Goal: Navigation & Orientation: Find specific page/section

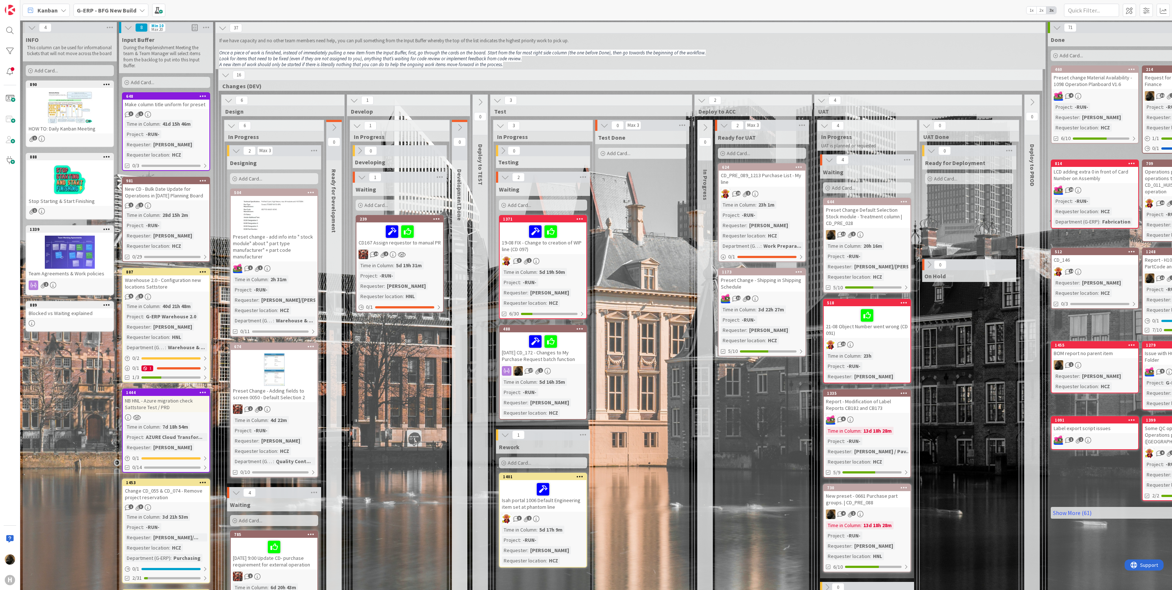
click at [91, 1] on div "Kanban G-ERP - BFG New Build 1x 2x 3x" at bounding box center [596, 10] width 1152 height 20
click at [94, 9] on b "G-ERP - BFG New Build" at bounding box center [107, 10] width 60 height 7
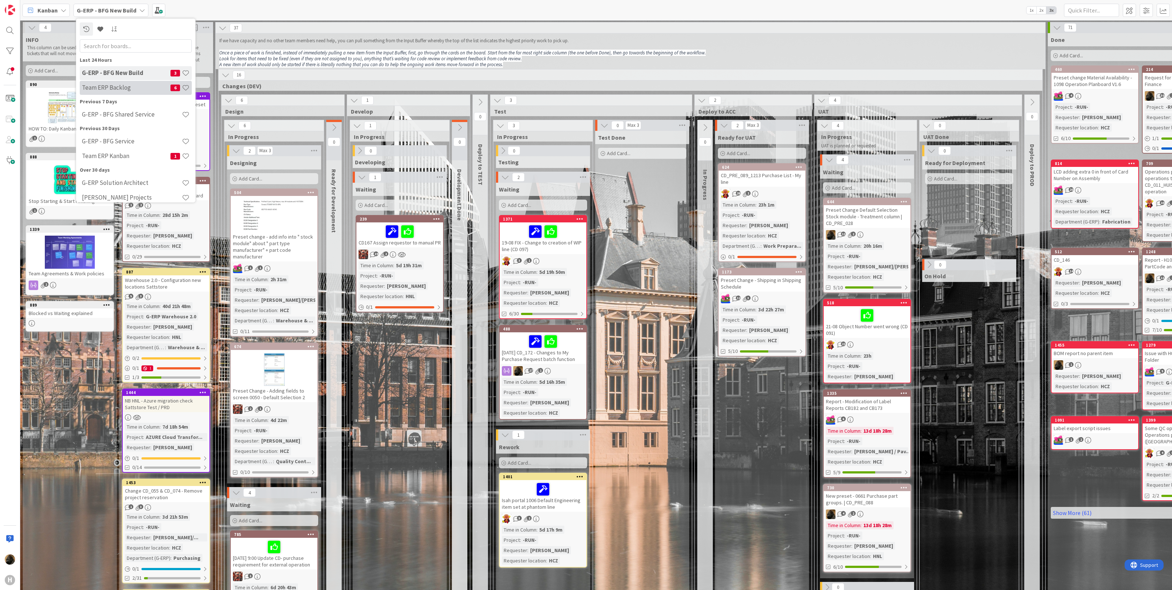
click at [108, 94] on div "Team ERP Backlog 6" at bounding box center [136, 87] width 112 height 14
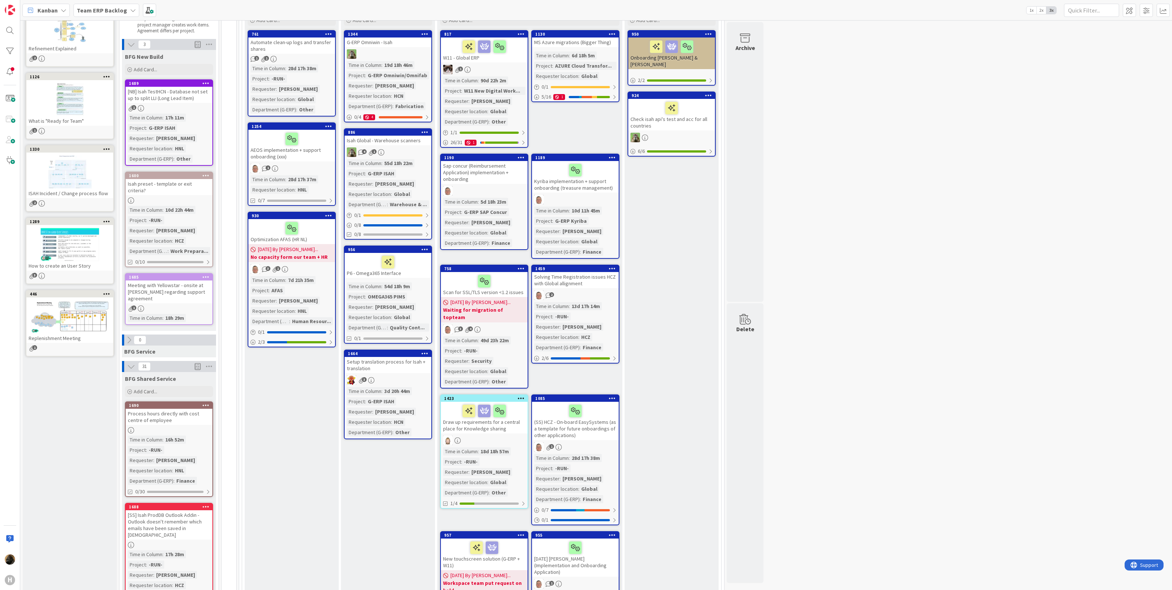
scroll to position [184, 0]
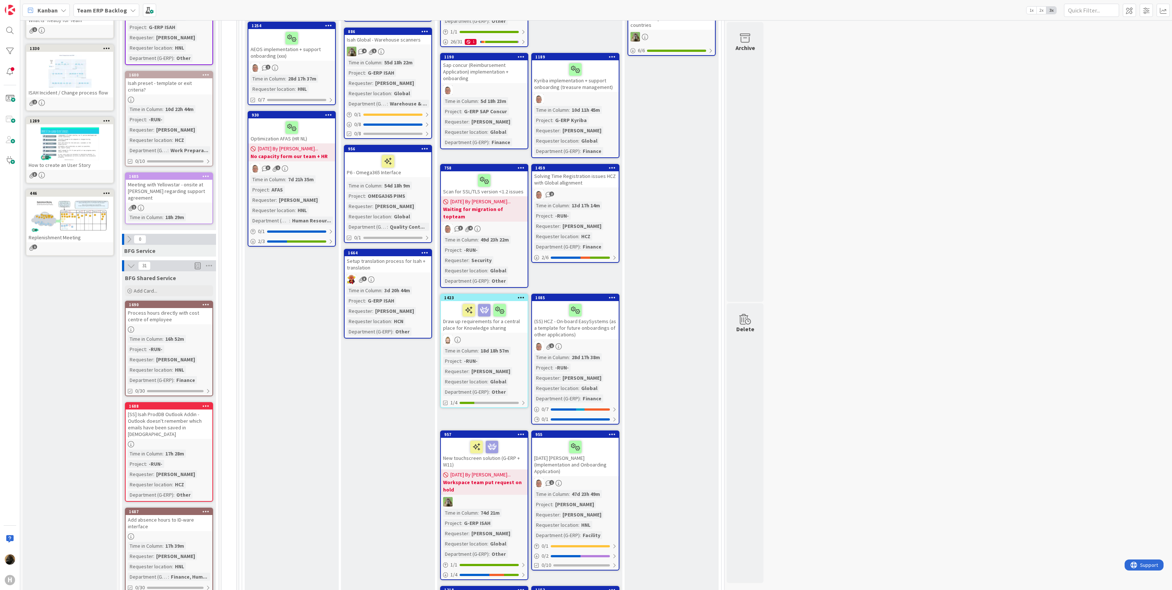
click at [130, 262] on icon at bounding box center [131, 266] width 8 height 8
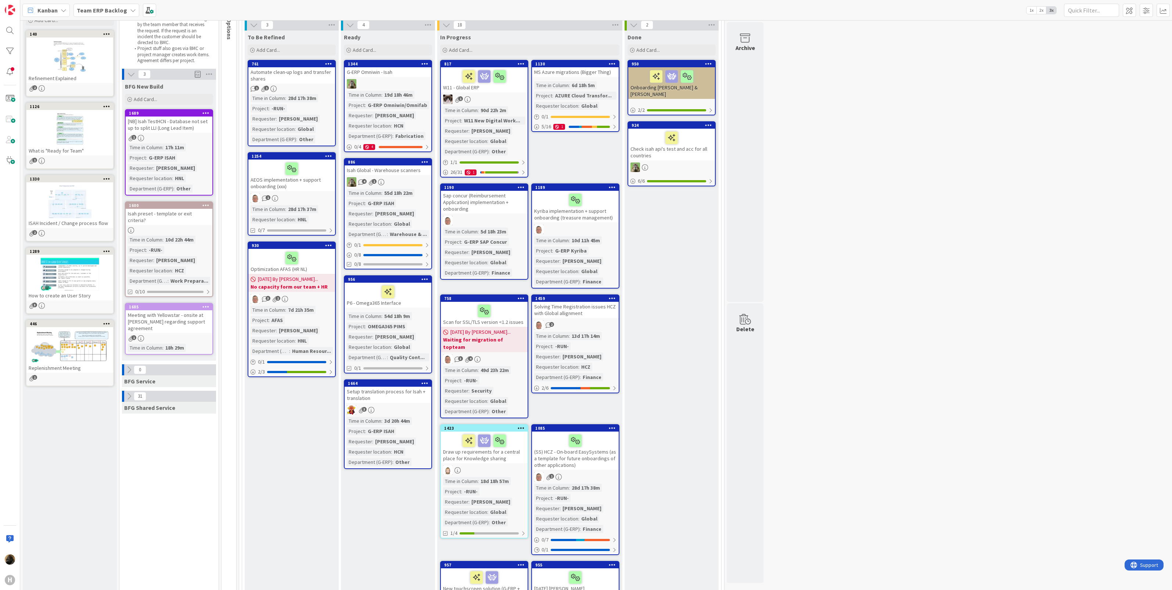
scroll to position [0, 0]
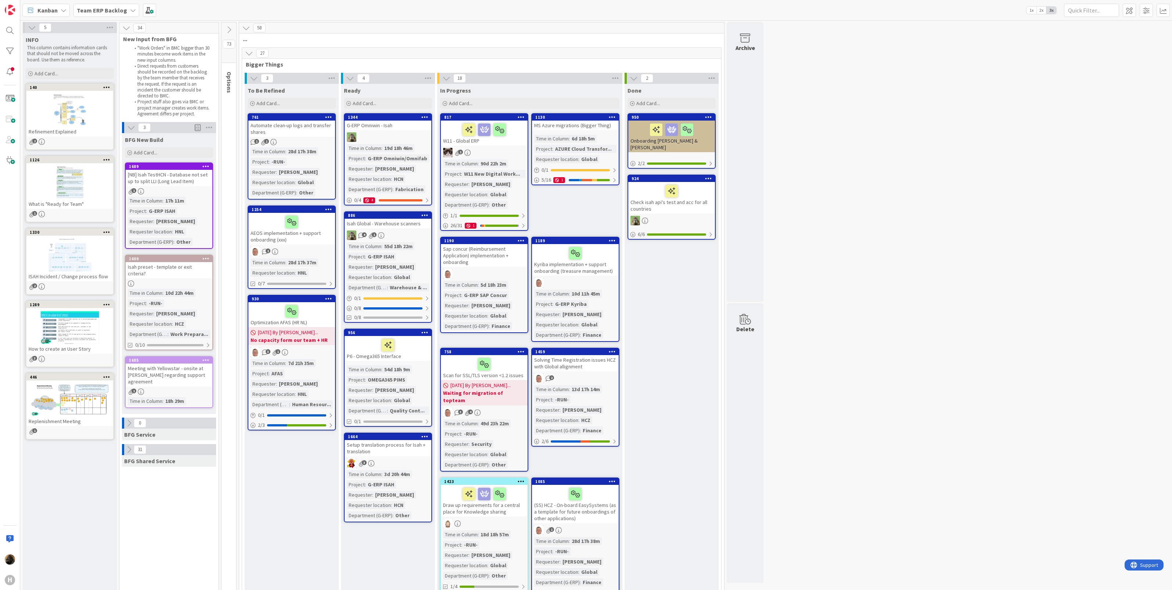
click at [182, 365] on div "Meeting with Yellowstar - onsite at Huisman regarding support agreement" at bounding box center [169, 374] width 87 height 23
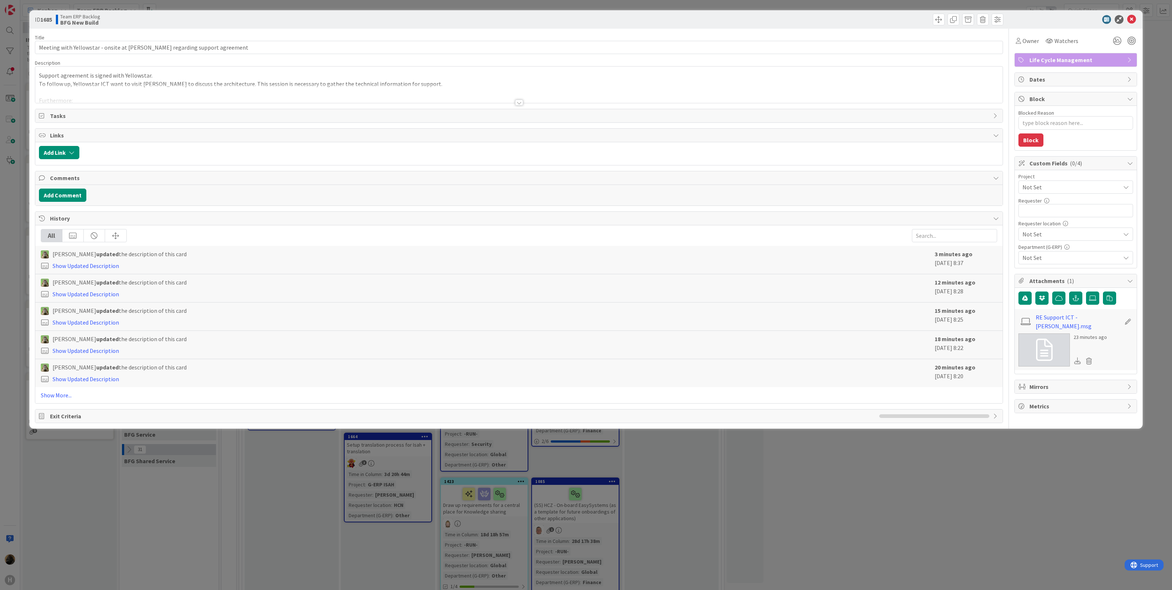
click at [518, 105] on div at bounding box center [519, 103] width 8 height 6
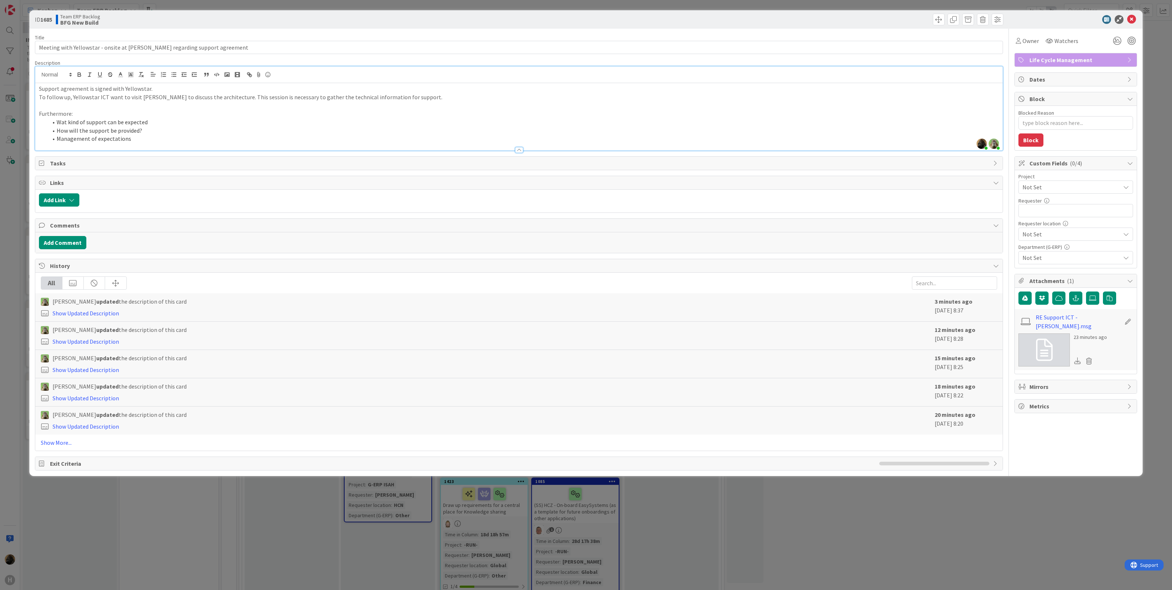
click at [248, 479] on div "ID 1685 Team ERP Backlog BFG New Build Title 71 / 128 Meeting with Yellowstar -…" at bounding box center [586, 295] width 1172 height 590
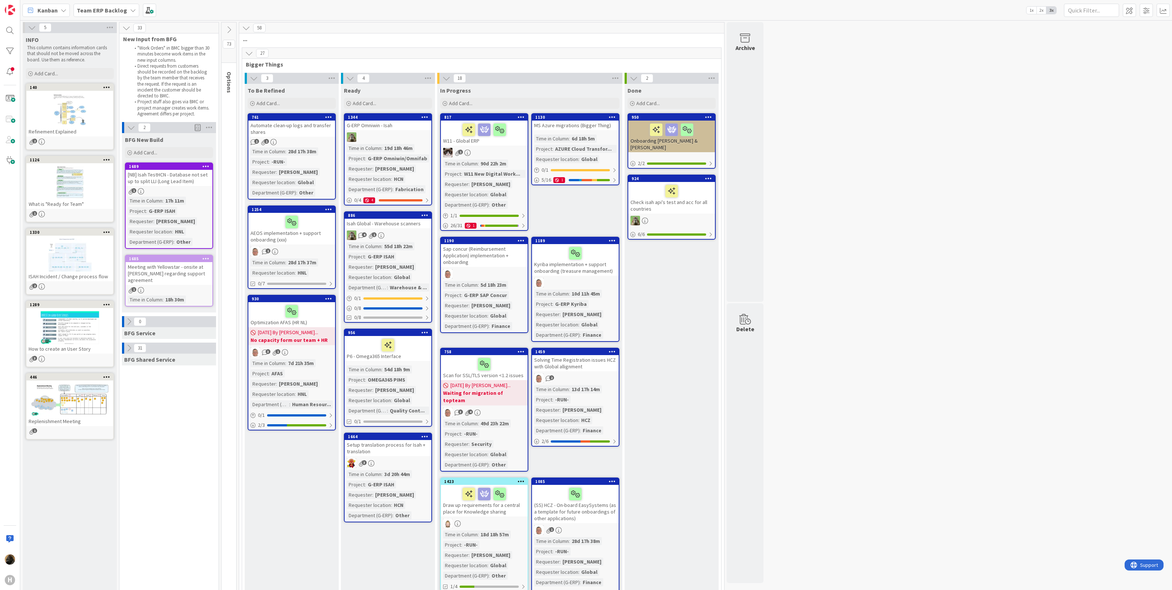
click at [120, 9] on b "Team ERP Backlog" at bounding box center [102, 10] width 50 height 7
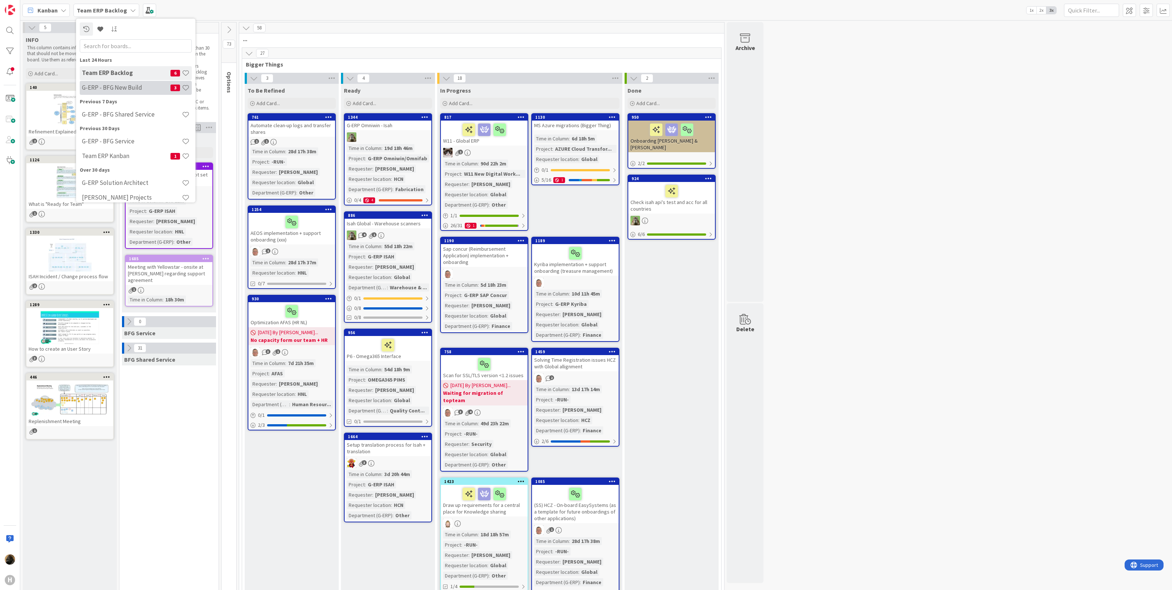
click at [128, 86] on h4 "G-ERP - BFG New Build" at bounding box center [126, 87] width 89 height 7
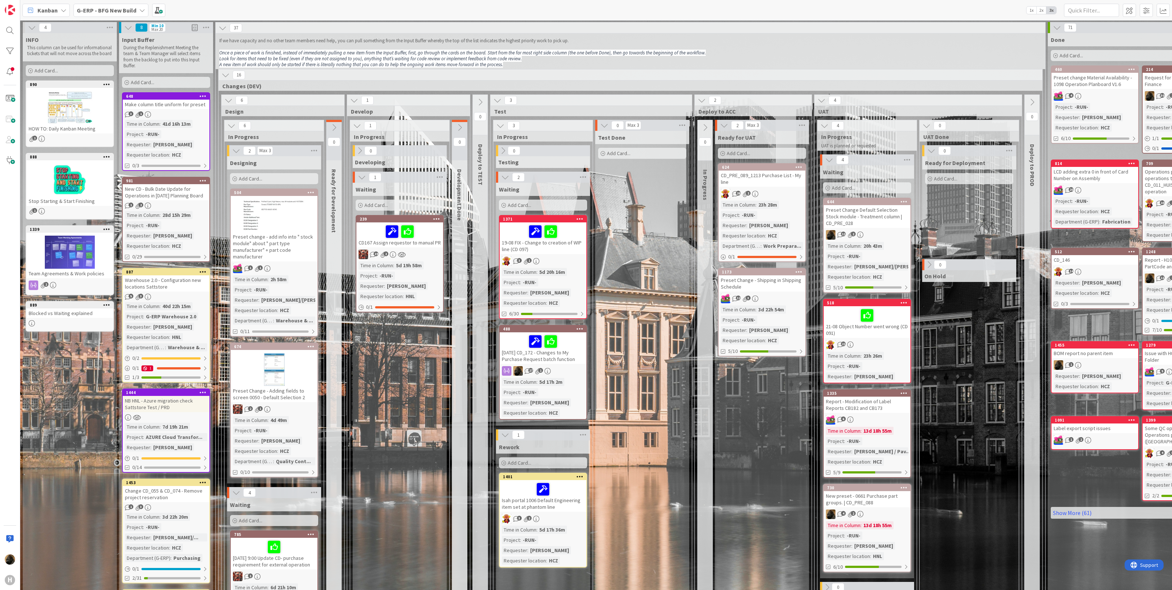
click at [175, 105] on div "Make column title uniform for preset" at bounding box center [166, 105] width 87 height 10
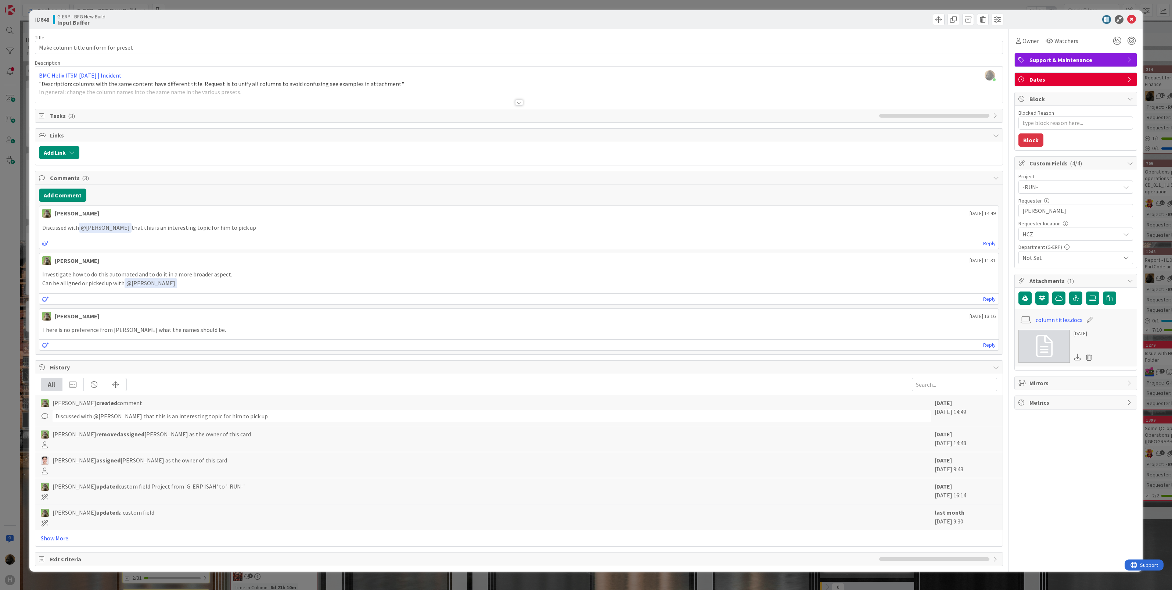
click at [519, 101] on div at bounding box center [519, 103] width 8 height 6
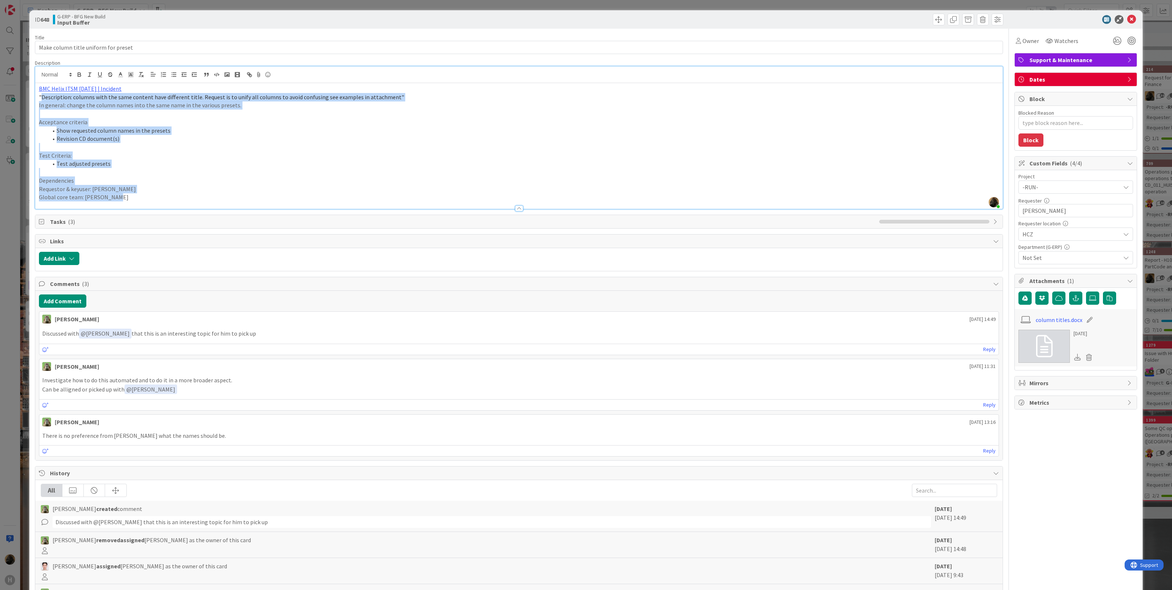
drag, startPoint x: 42, startPoint y: 97, endPoint x: 180, endPoint y: 205, distance: 176.2
click at [180, 205] on div "Description Noah Dezaire just joined BMC Helix ITSM 23.3.02 | Incident "Descrip…" at bounding box center [519, 135] width 969 height 150
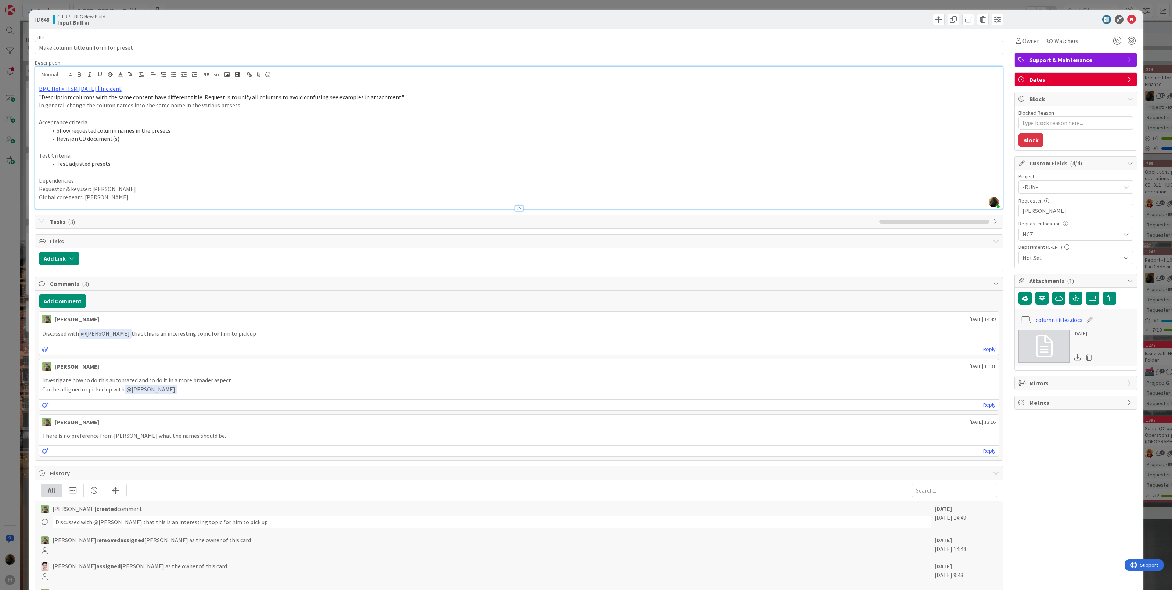
click at [182, 323] on div "Timothy Tjia August 15 2025 14:49" at bounding box center [519, 318] width 960 height 12
click at [516, 211] on div at bounding box center [519, 208] width 8 height 6
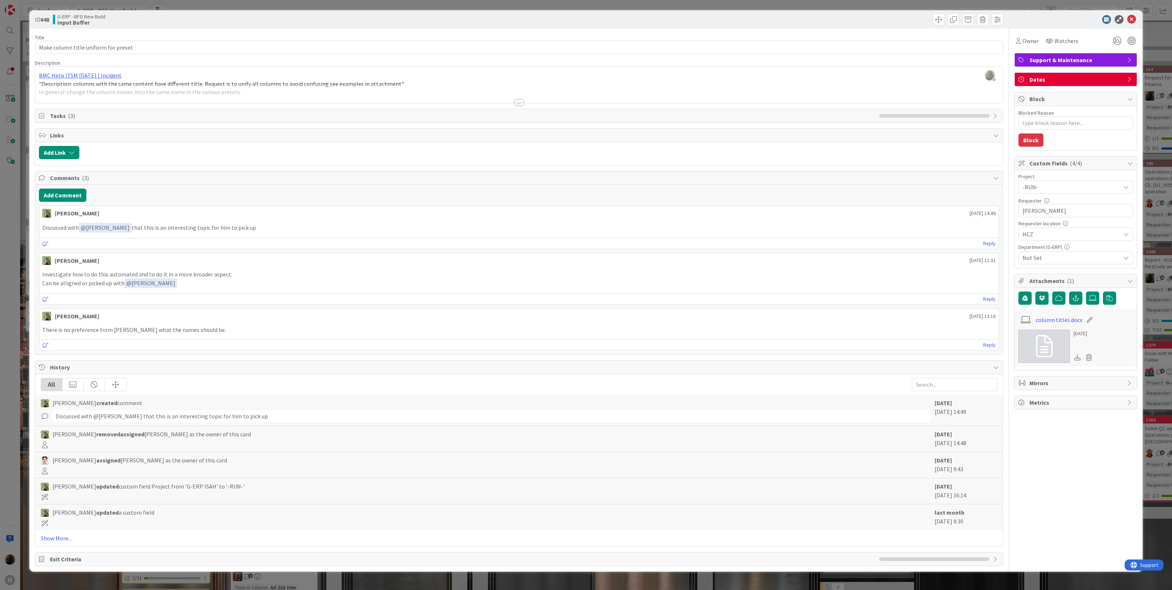
click at [12, 290] on div "ID 648 G-ERP - BFG New Build Input Buffer Title 36 / 128 Make column title unif…" at bounding box center [586, 295] width 1172 height 590
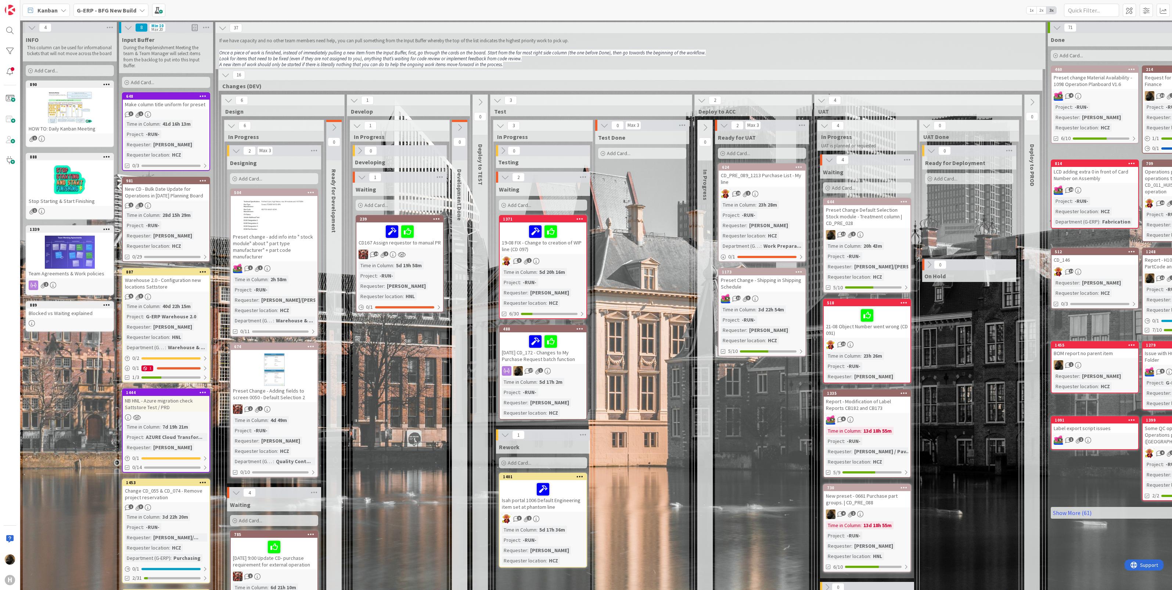
click at [176, 195] on div "New CD - Bulk Date Update for Operations in [DATE] Planning Board" at bounding box center [166, 192] width 87 height 16
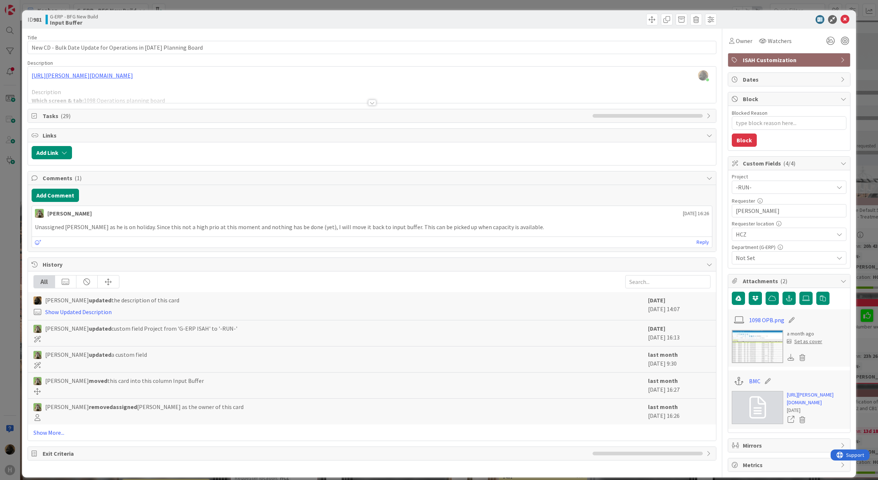
click at [415, 227] on p "Unassigned Josef as he is on holiday. Since this not a high prio at this moment…" at bounding box center [372, 227] width 675 height 8
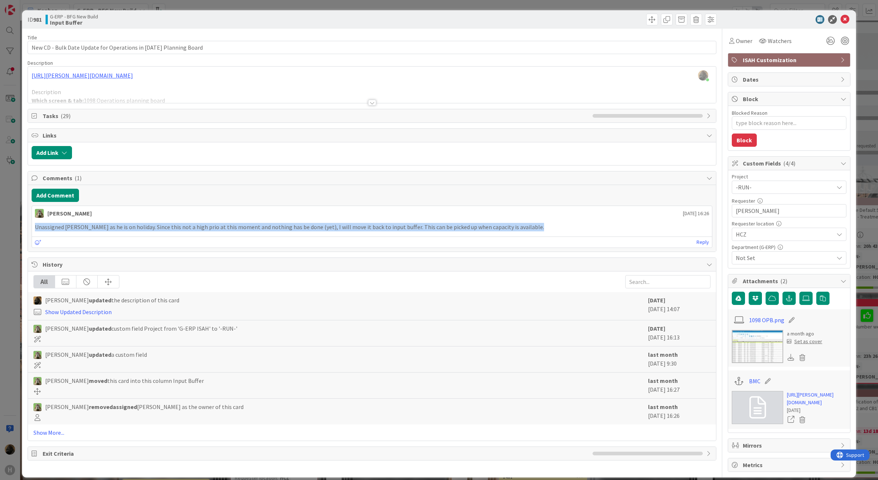
click at [415, 227] on p "Unassigned Josef as he is on holiday. Since this not a high prio at this moment…" at bounding box center [372, 227] width 675 height 8
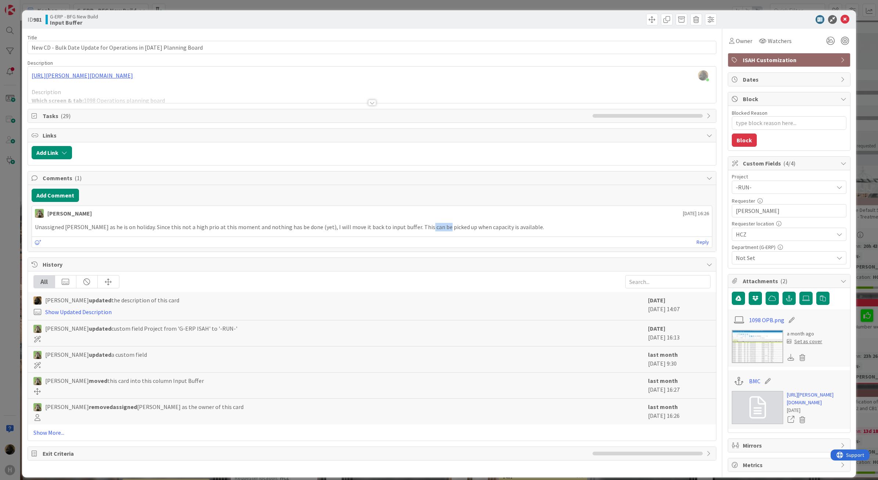
click at [418, 227] on p "Unassigned Josef as he is on holiday. Since this not a high prio at this moment…" at bounding box center [372, 227] width 675 height 8
click at [418, 230] on p "Unassigned Josef as he is on holiday. Since this not a high prio at this moment…" at bounding box center [372, 227] width 675 height 8
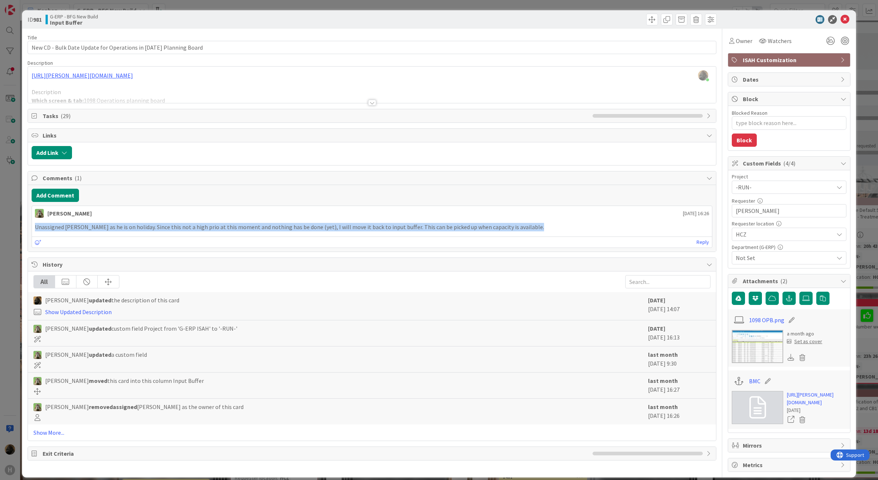
click at [418, 230] on p "Unassigned Josef as he is on holiday. Since this not a high prio at this moment…" at bounding box center [372, 227] width 675 height 8
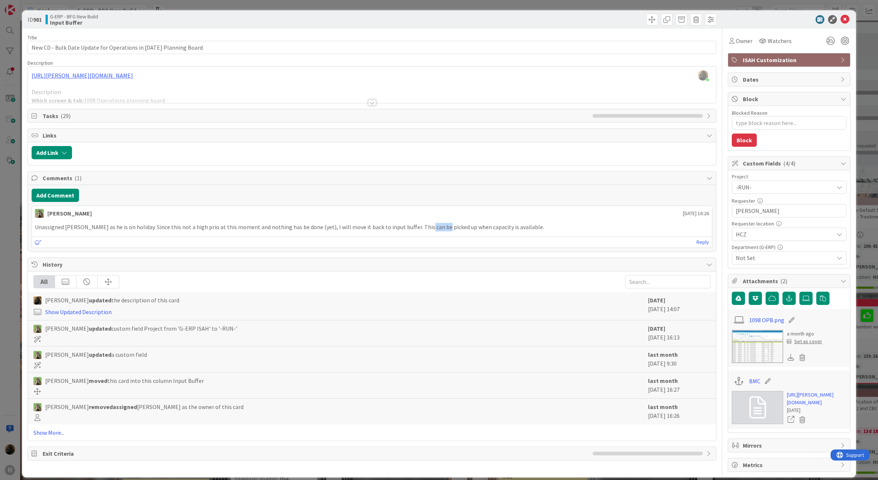
click at [418, 230] on p "Unassigned Josef as he is on holiday. Since this not a high prio at this moment…" at bounding box center [372, 227] width 675 height 8
drag, startPoint x: 418, startPoint y: 230, endPoint x: 379, endPoint y: 224, distance: 39.4
click at [379, 224] on p "Unassigned Josef as he is on holiday. Since this not a high prio at this moment…" at bounding box center [372, 227] width 675 height 8
click at [376, 225] on p "Unassigned Josef as he is on holiday. Since this not a high prio at this moment…" at bounding box center [372, 227] width 675 height 8
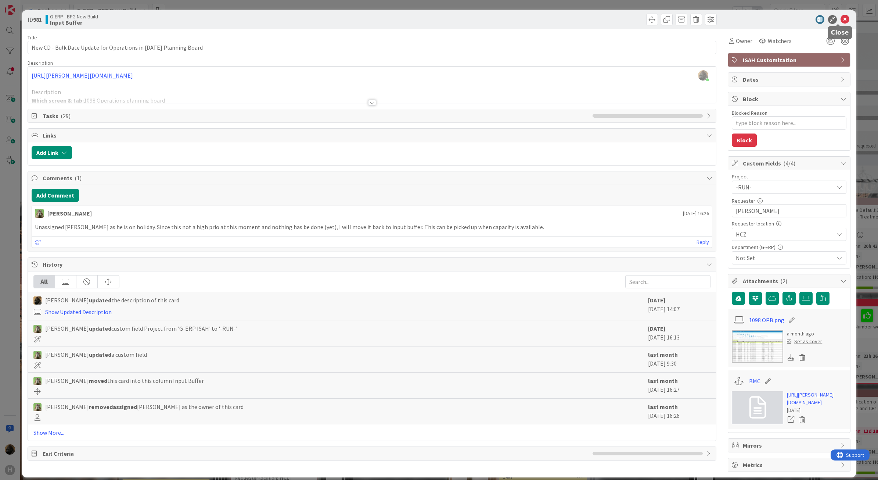
drag, startPoint x: 835, startPoint y: 20, endPoint x: 649, endPoint y: 79, distance: 195.9
click at [841, 20] on icon at bounding box center [845, 19] width 9 height 9
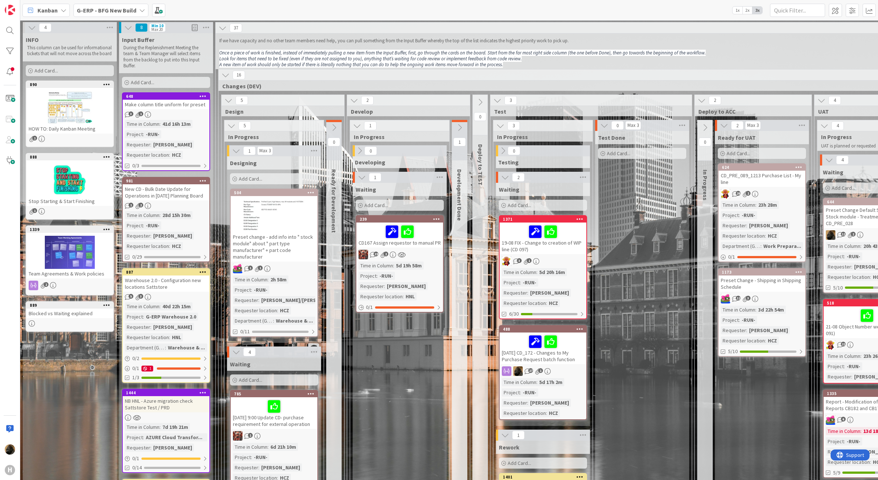
click at [83, 7] on b "G-ERP - BFG New Build" at bounding box center [107, 10] width 60 height 7
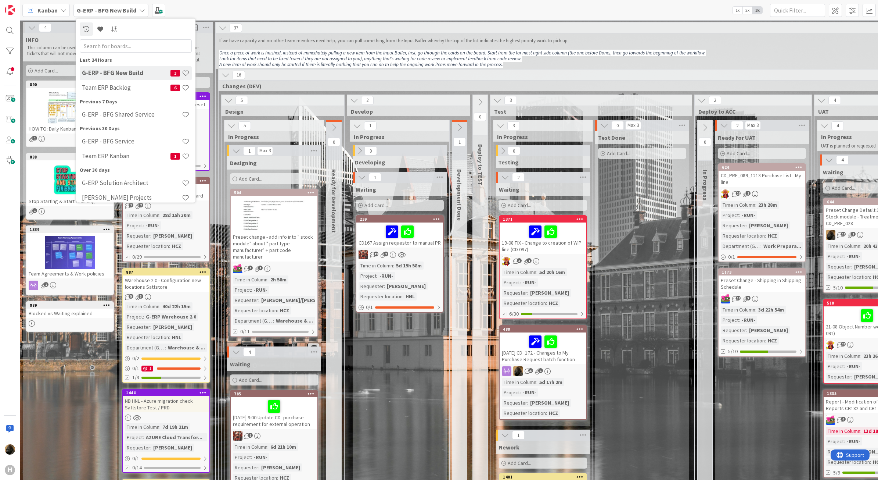
click at [48, 10] on span "Kanban" at bounding box center [47, 10] width 20 height 9
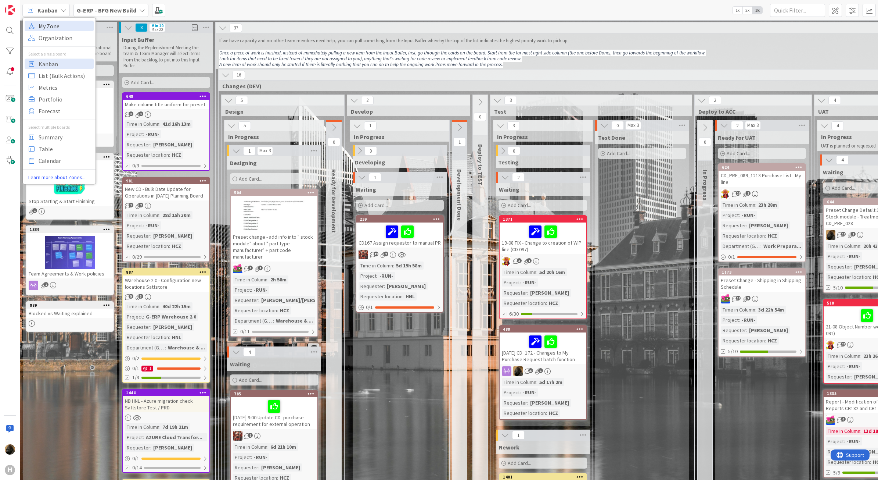
click at [53, 25] on span "My Zone" at bounding box center [65, 25] width 53 height 11
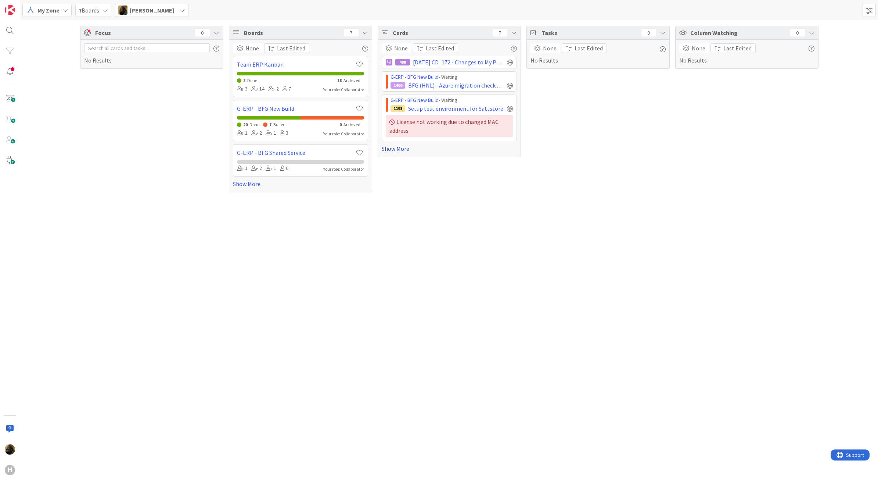
click at [401, 153] on link "Show More" at bounding box center [449, 148] width 135 height 9
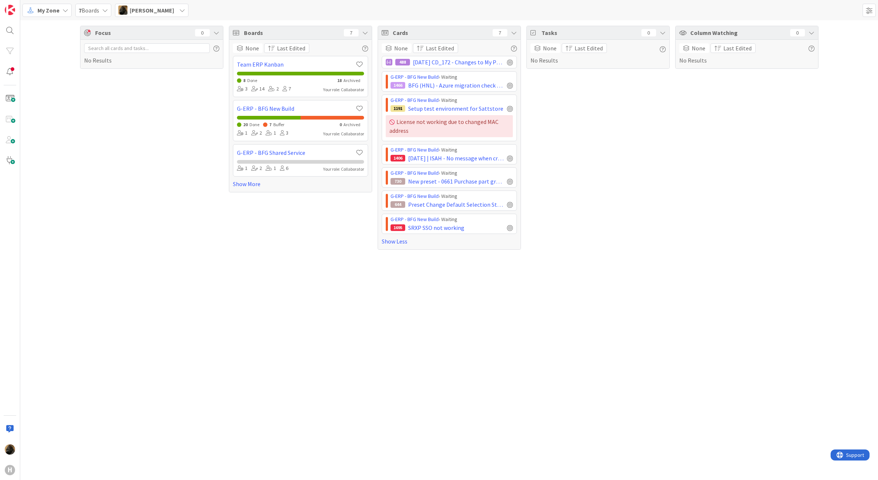
click at [207, 186] on div "Focus 0 No Results" at bounding box center [151, 138] width 143 height 224
click at [424, 86] on span "BFG (HNL) - Azure migration check ISAH LOCAL DEV/TST/ACC" at bounding box center [456, 85] width 96 height 9
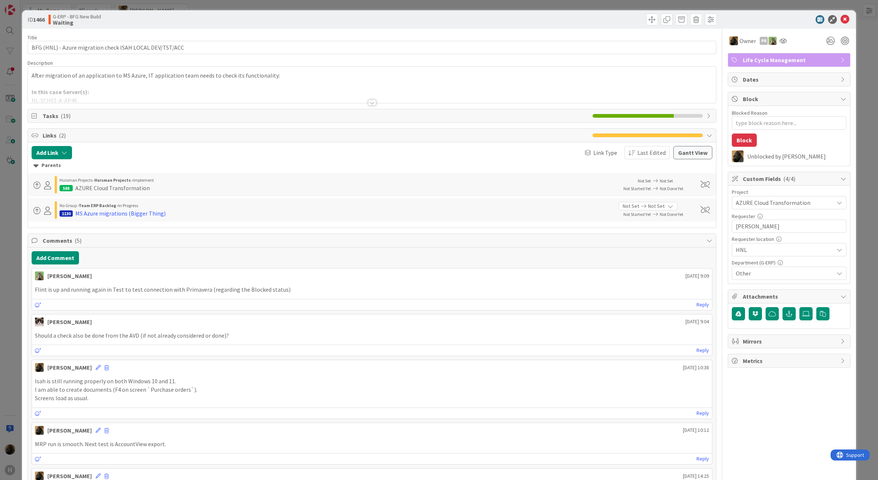
click at [3, 227] on div "ID 1466 G-ERP - BFG New Build Waiting Title 56 / 128 BFG (HNL) - Azure migratio…" at bounding box center [439, 240] width 878 height 480
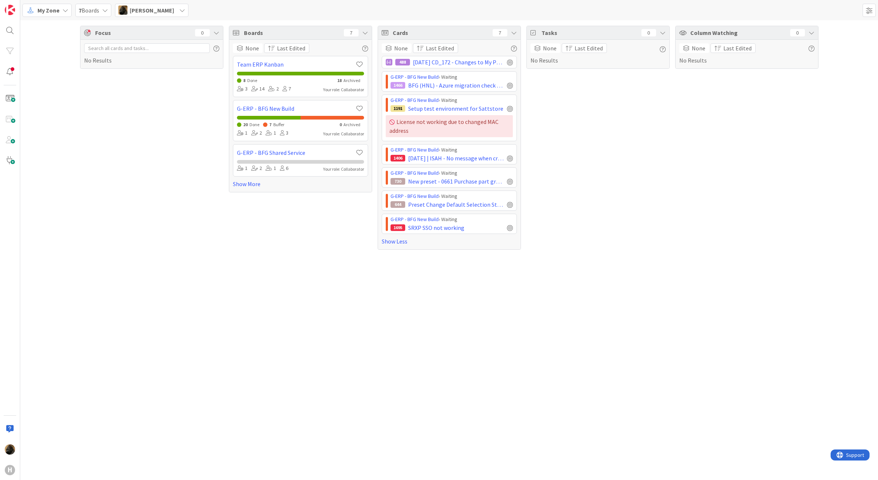
click at [62, 11] on icon at bounding box center [65, 10] width 6 height 6
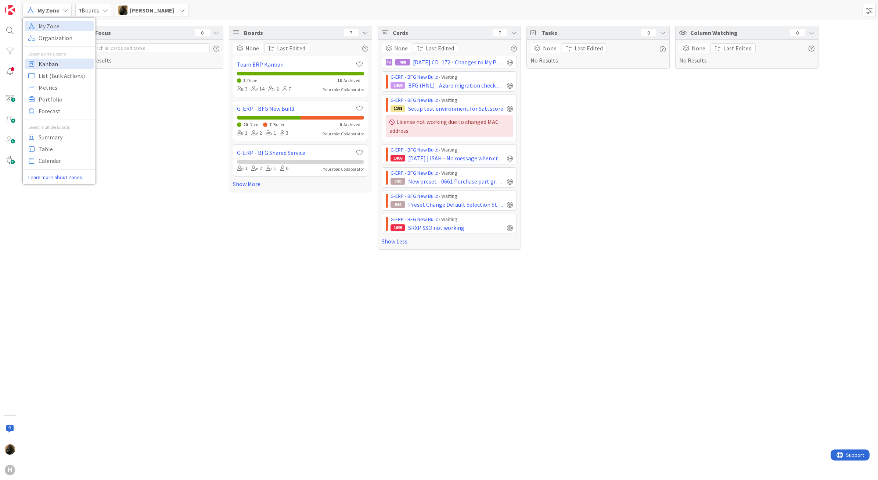
click at [56, 67] on span "Kanban" at bounding box center [65, 63] width 53 height 11
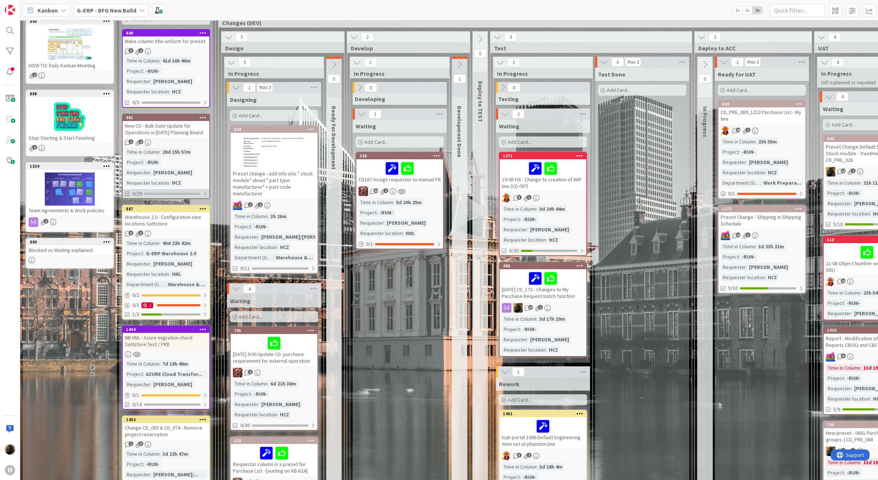
scroll to position [92, 0]
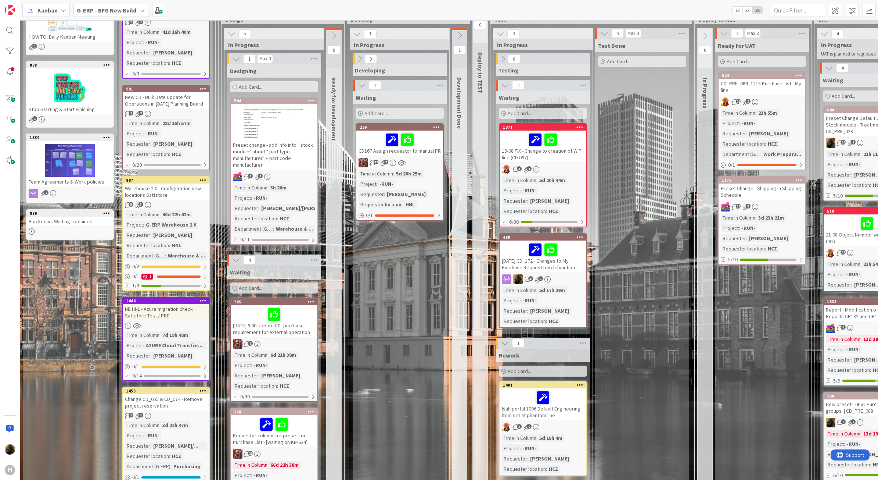
click at [161, 186] on div "Warehouse 2.0 - Configuration new locations Sattstore" at bounding box center [166, 191] width 87 height 16
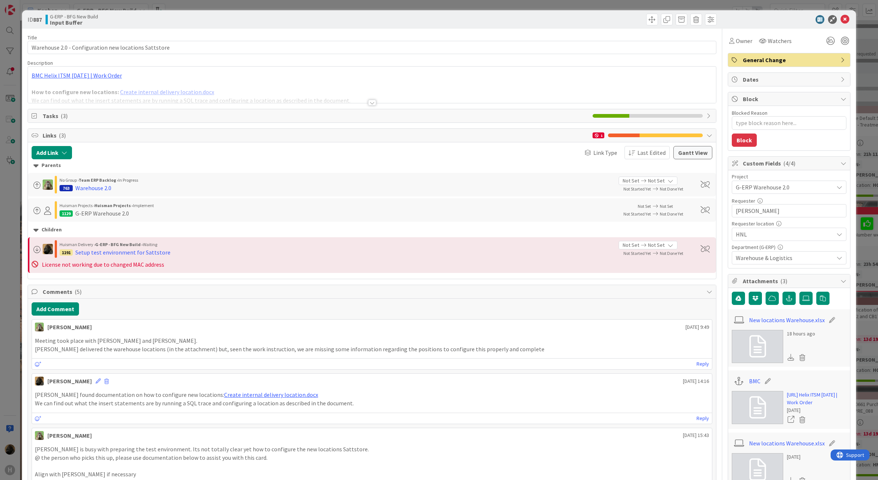
type textarea "x"
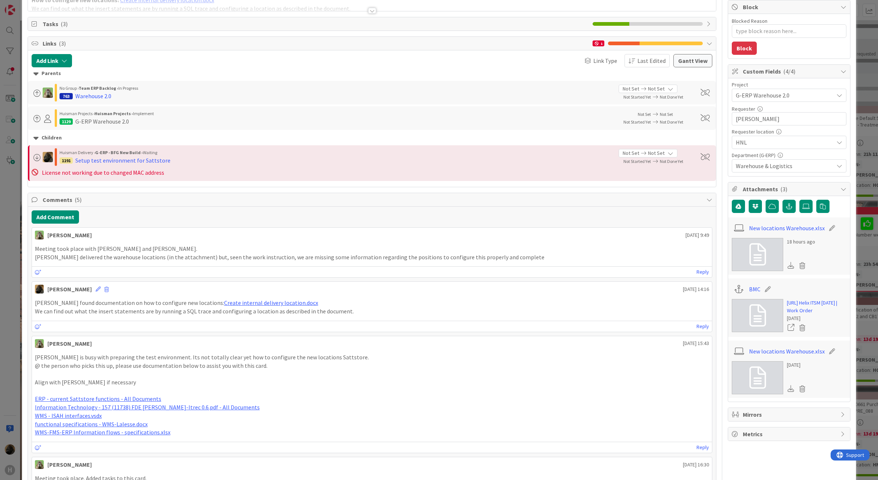
scroll to position [46, 0]
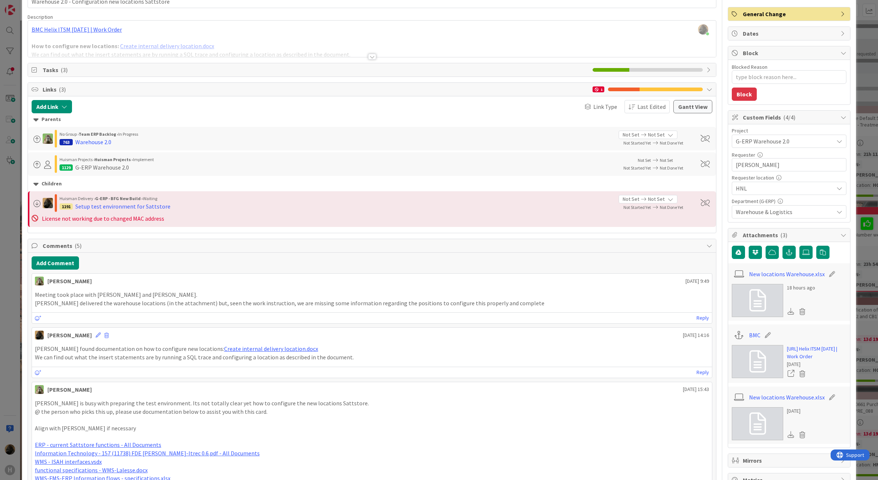
click at [15, 236] on div "ID 887 G-ERP - BFG New Build Input Buffer Title 53 / 128 Warehouse 2.0 - Config…" at bounding box center [439, 240] width 878 height 480
